Goal: Task Accomplishment & Management: Use online tool/utility

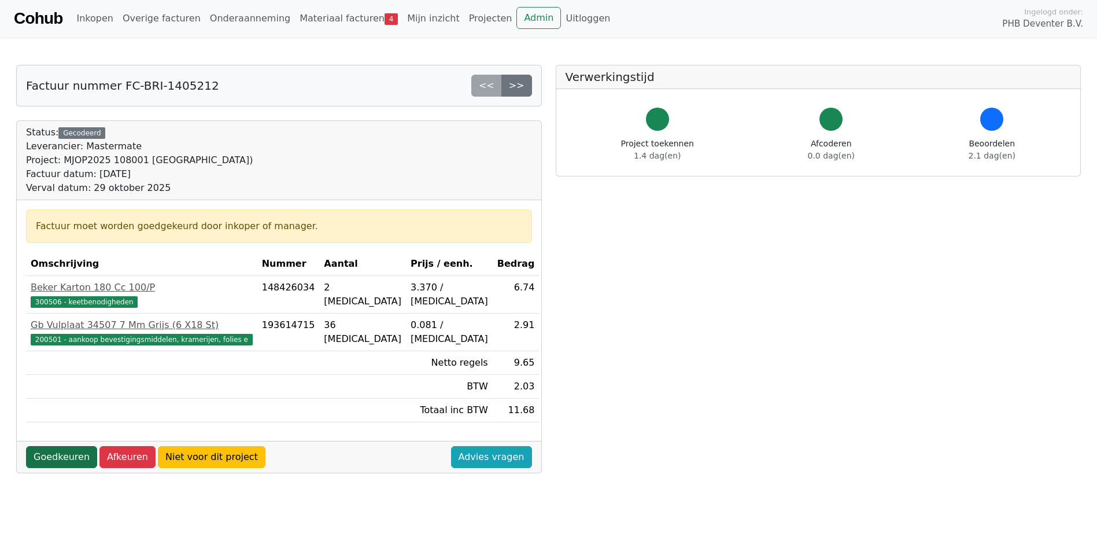
click at [70, 450] on link "Goedkeuren" at bounding box center [61, 457] width 71 height 22
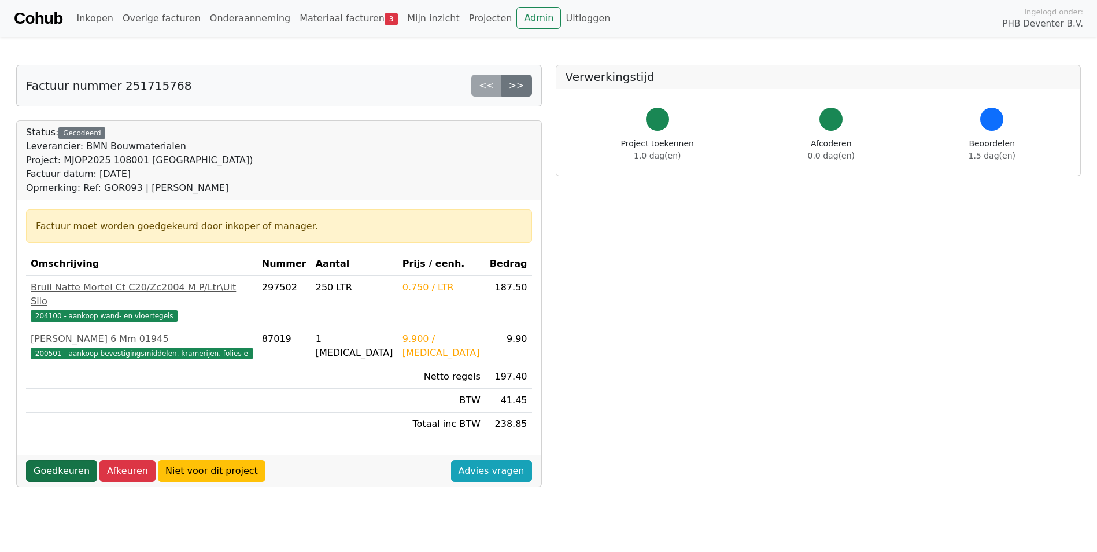
click at [73, 460] on link "Goedkeuren" at bounding box center [61, 471] width 71 height 22
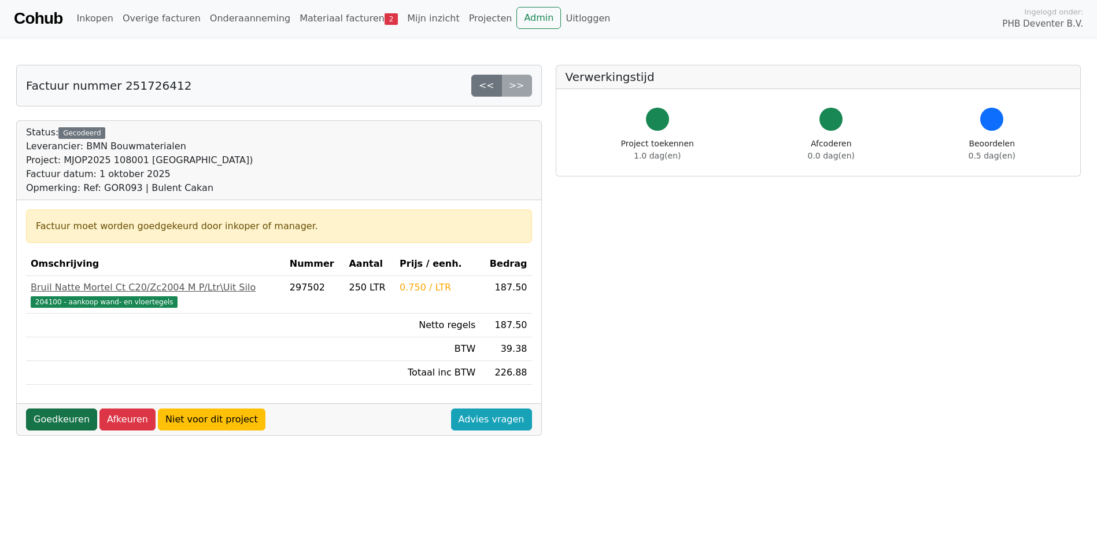
click at [66, 411] on link "Goedkeuren" at bounding box center [61, 419] width 71 height 22
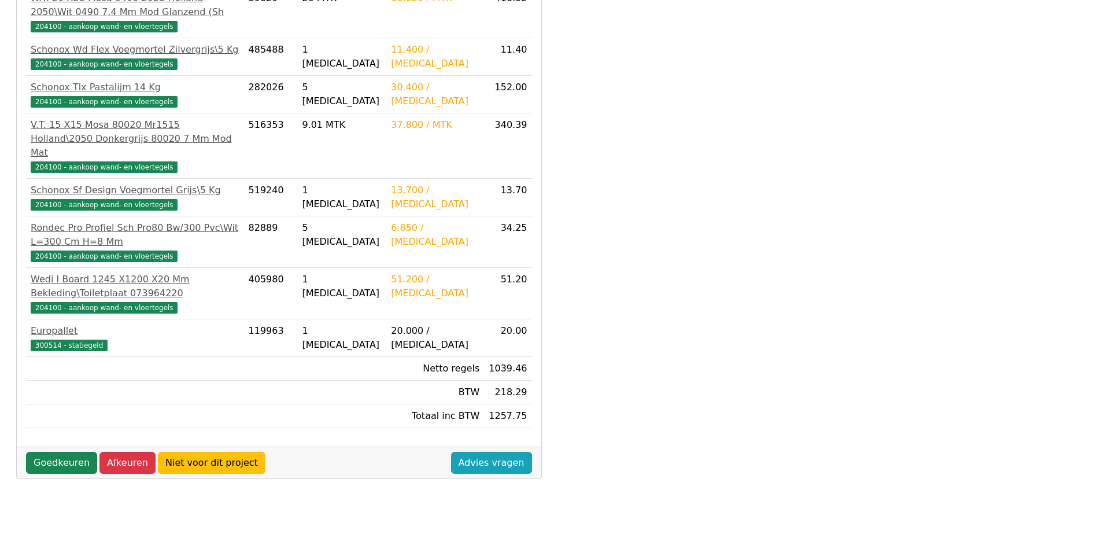
scroll to position [306, 0]
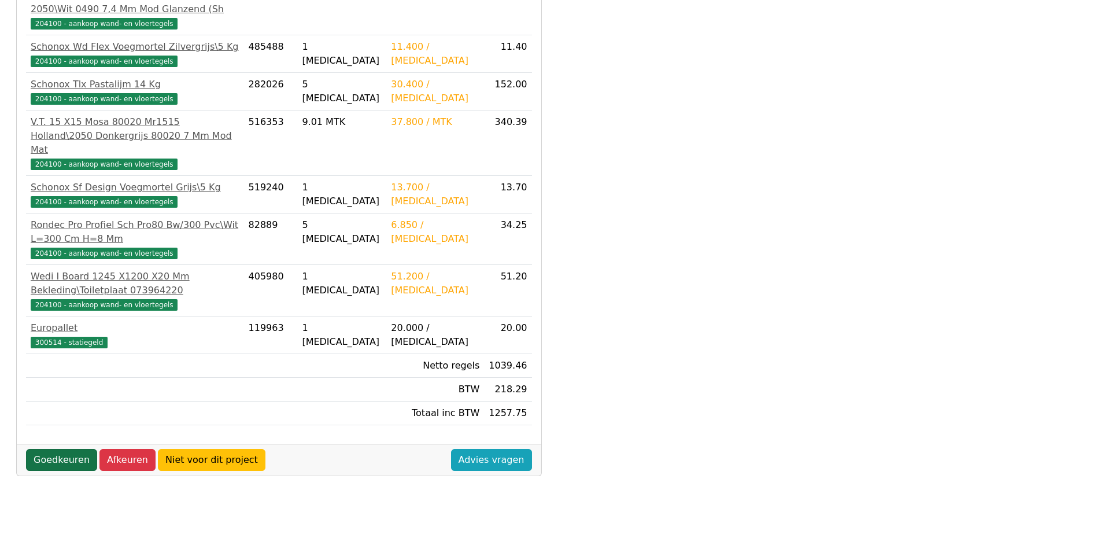
click at [62, 449] on link "Goedkeuren" at bounding box center [61, 460] width 71 height 22
